Goal: Information Seeking & Learning: Compare options

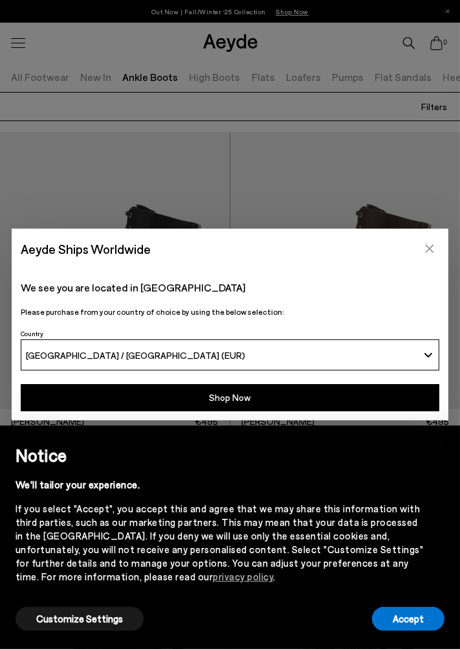
click at [427, 256] on button "Close" at bounding box center [429, 248] width 19 height 19
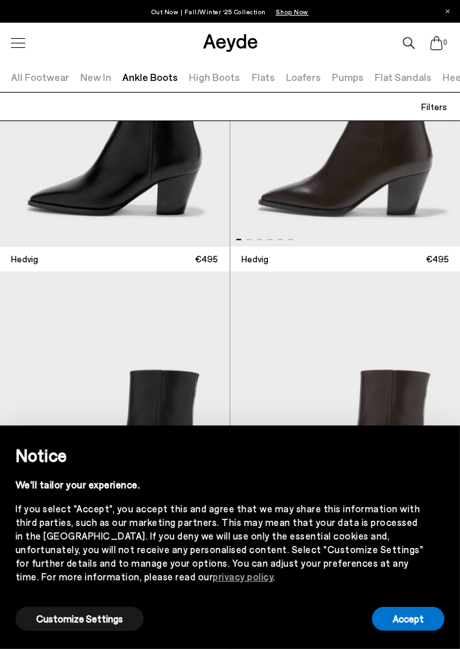
scroll to position [766, 0]
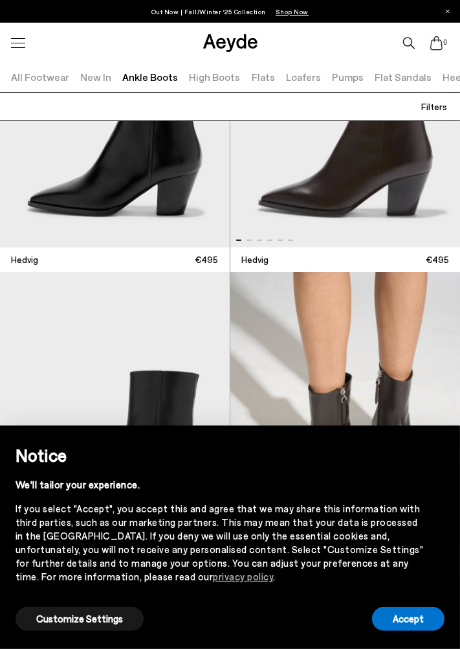
click at [370, 381] on img "2 / 6" at bounding box center [346, 410] width 231 height 277
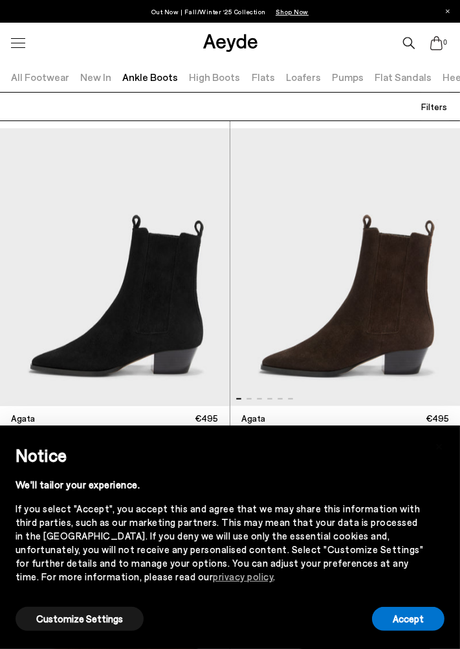
scroll to position [1220, 0]
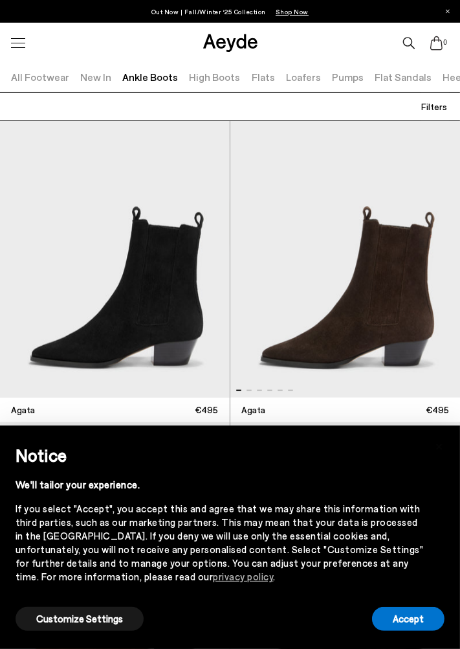
click at [412, 341] on img "1 / 6" at bounding box center [346, 258] width 231 height 277
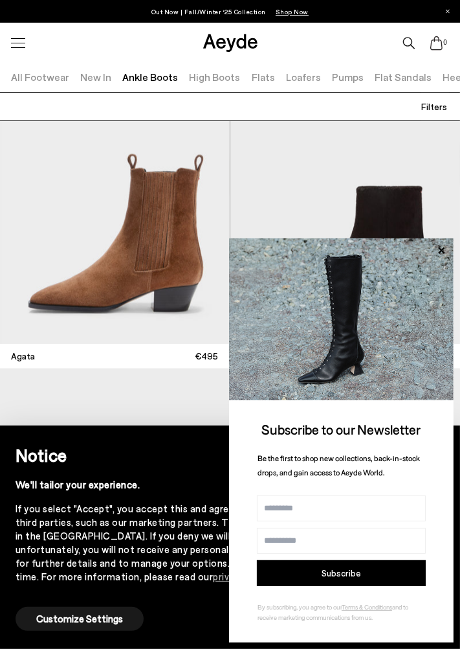
scroll to position [1577, 0]
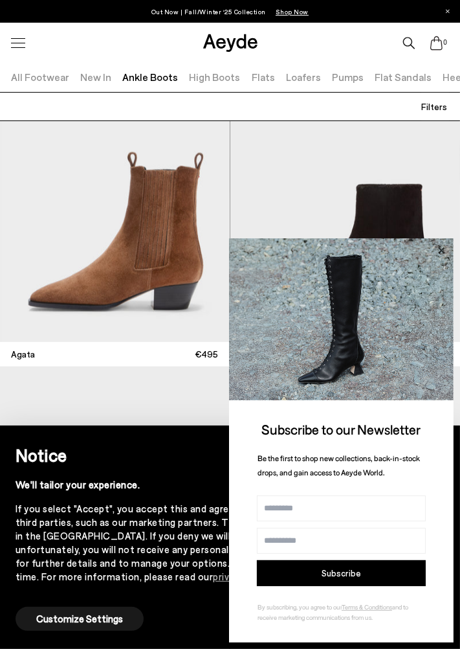
click at [443, 259] on icon at bounding box center [441, 250] width 17 height 17
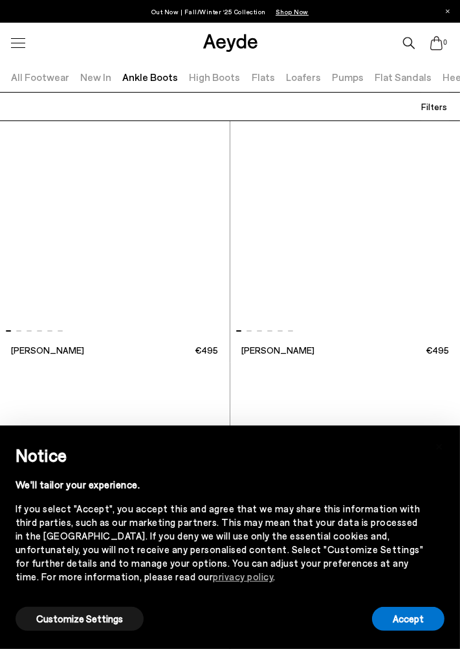
scroll to position [4297, 0]
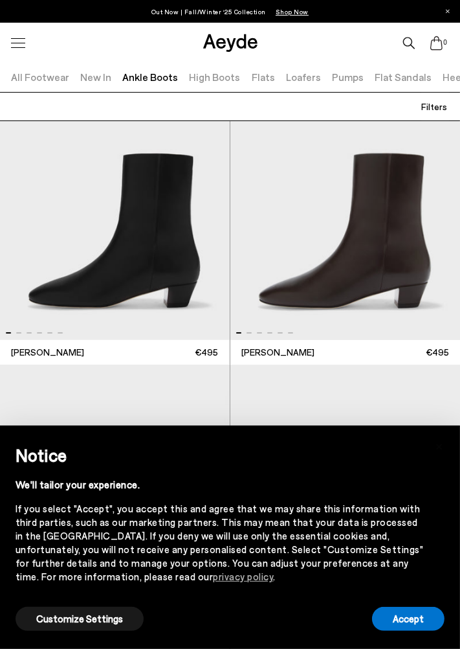
click at [162, 267] on img "1 / 6" at bounding box center [115, 200] width 230 height 277
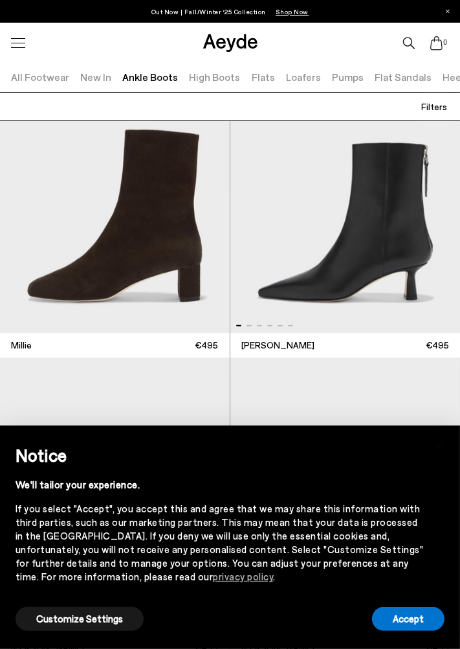
scroll to position [5211, 0]
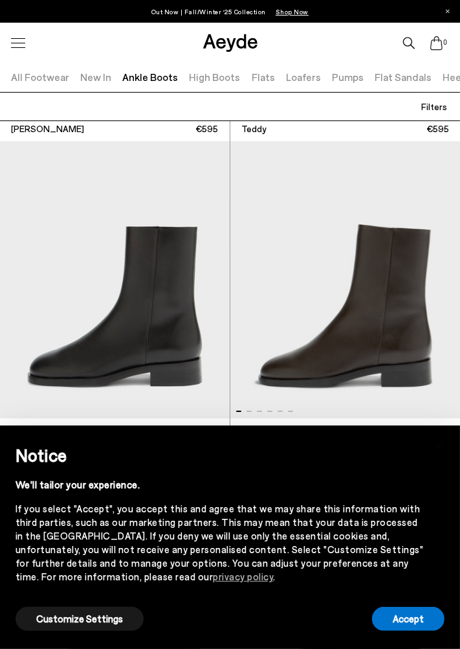
scroll to position [8145, 0]
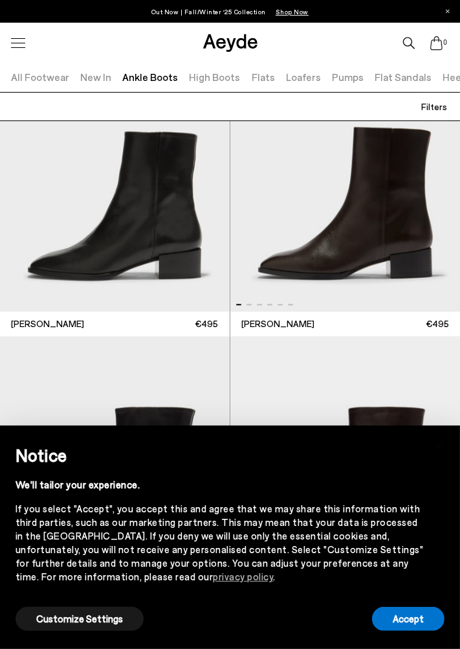
scroll to position [10664, 0]
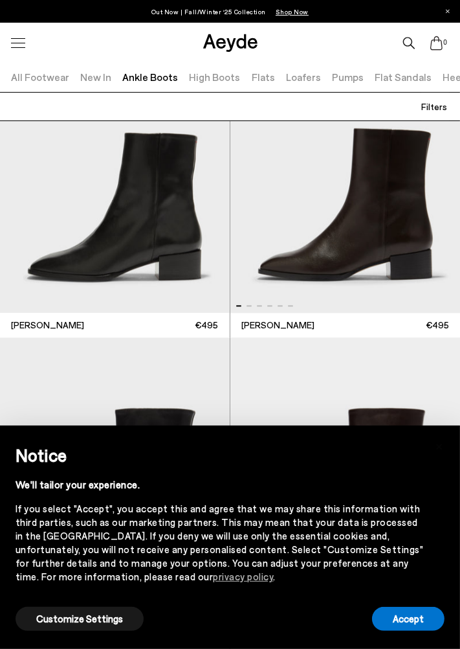
click at [408, 238] on img "1 / 6" at bounding box center [346, 174] width 231 height 277
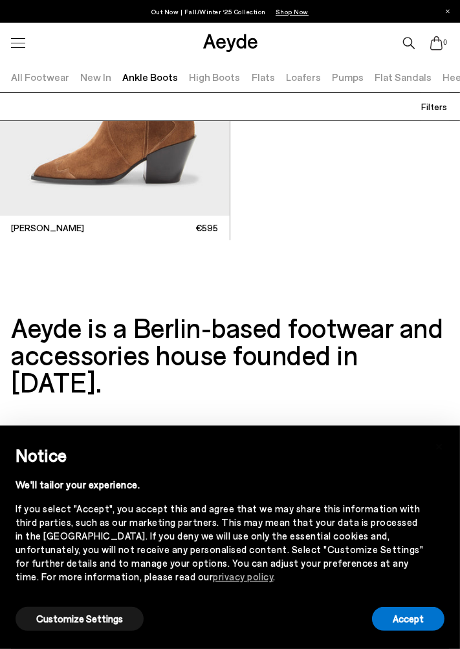
scroll to position [12884, 0]
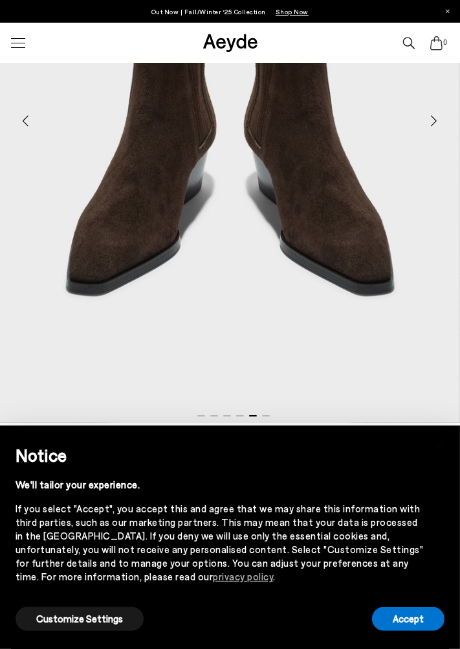
scroll to position [285, 0]
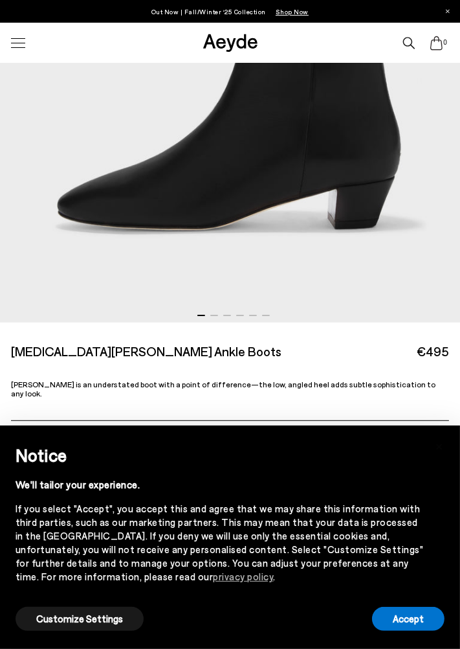
scroll to position [392, 0]
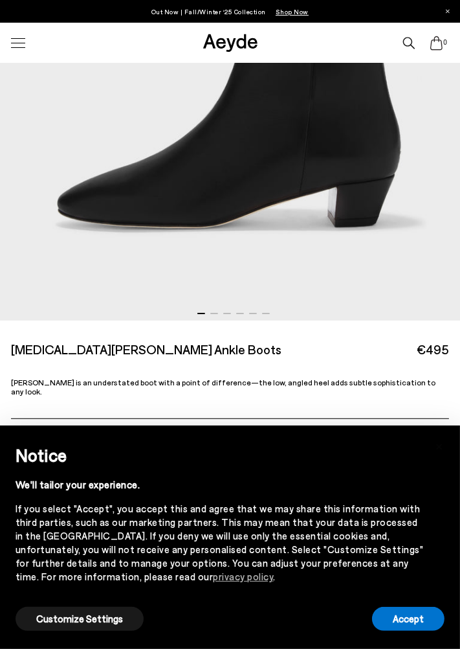
click at [444, 441] on img at bounding box center [439, 451] width 20 height 20
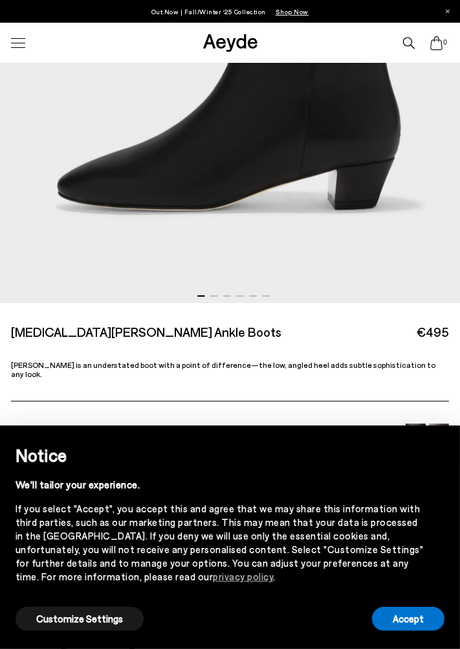
scroll to position [433, 0]
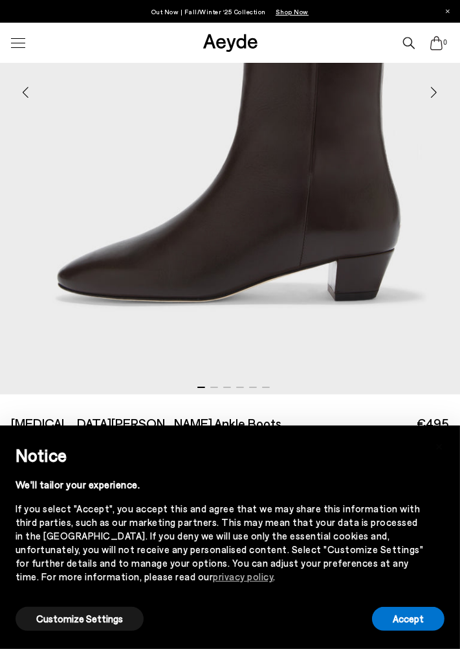
scroll to position [324, 0]
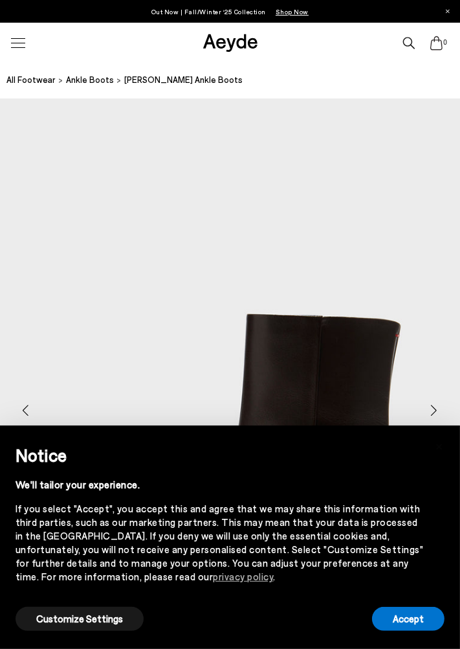
click at [221, 381] on img "1 / 6" at bounding box center [230, 405] width 460 height 614
click at [93, 624] on button "Customize Settings" at bounding box center [80, 619] width 128 height 24
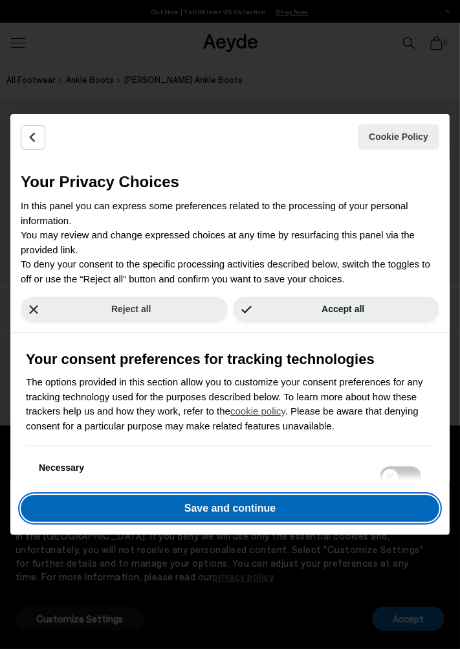
click at [254, 512] on button "Save and continue" at bounding box center [230, 508] width 419 height 27
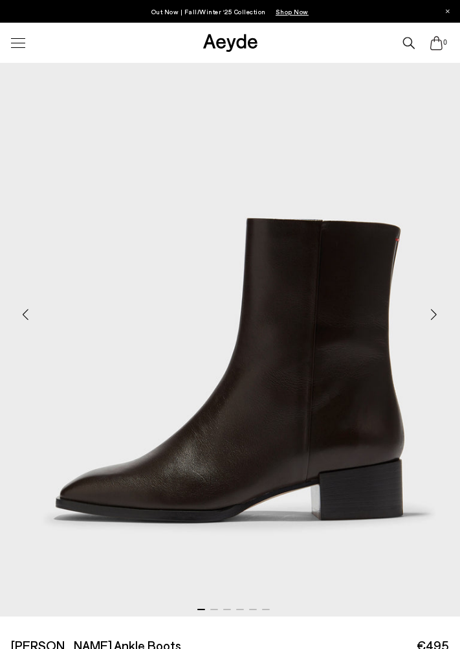
scroll to position [98, 0]
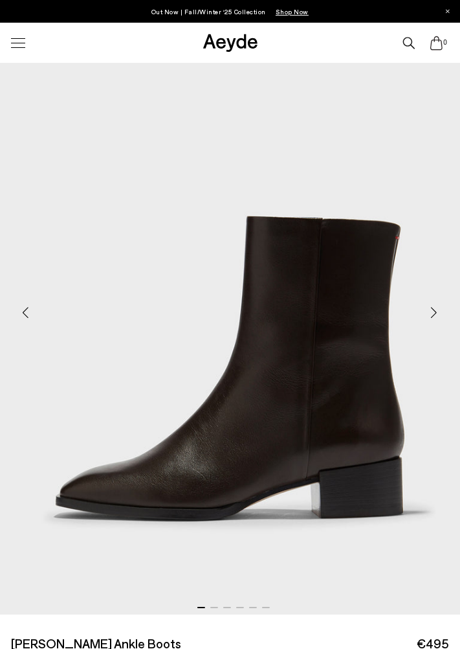
click at [438, 319] on div "Next slide" at bounding box center [434, 312] width 39 height 39
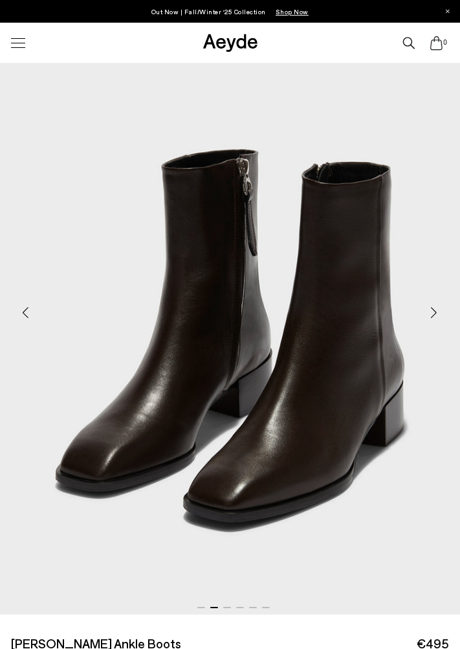
click at [438, 317] on div "Next slide" at bounding box center [434, 312] width 39 height 39
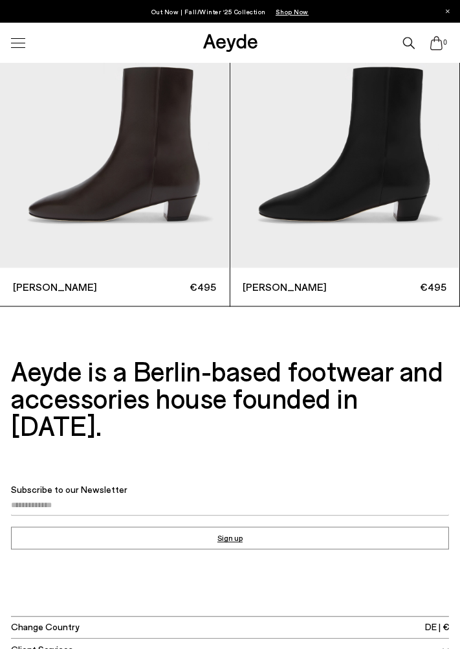
scroll to position [2039, 0]
